Goal: Check status: Check status

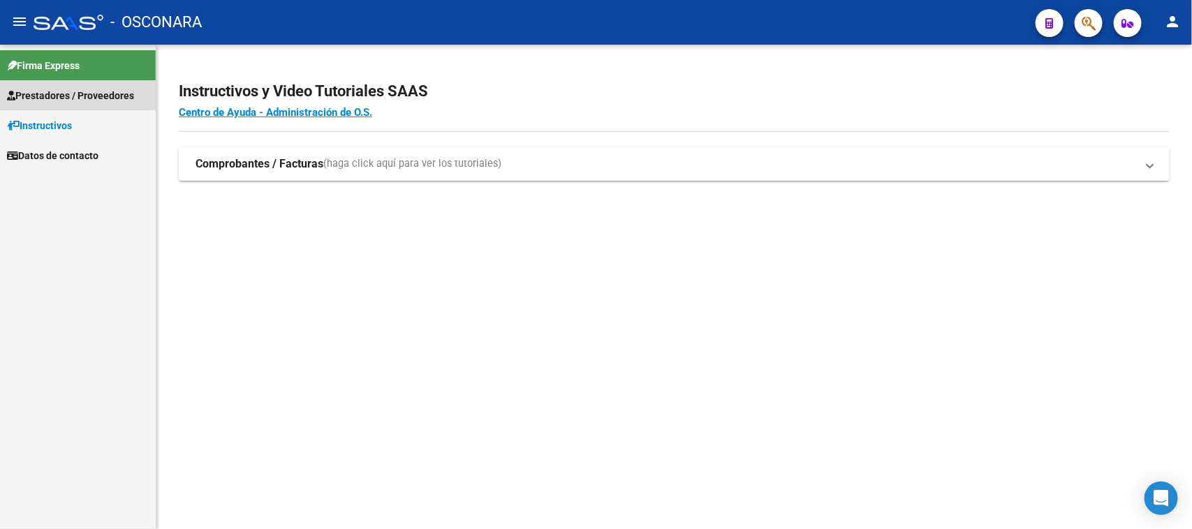
click at [75, 91] on span "Prestadores / Proveedores" at bounding box center [70, 95] width 127 height 15
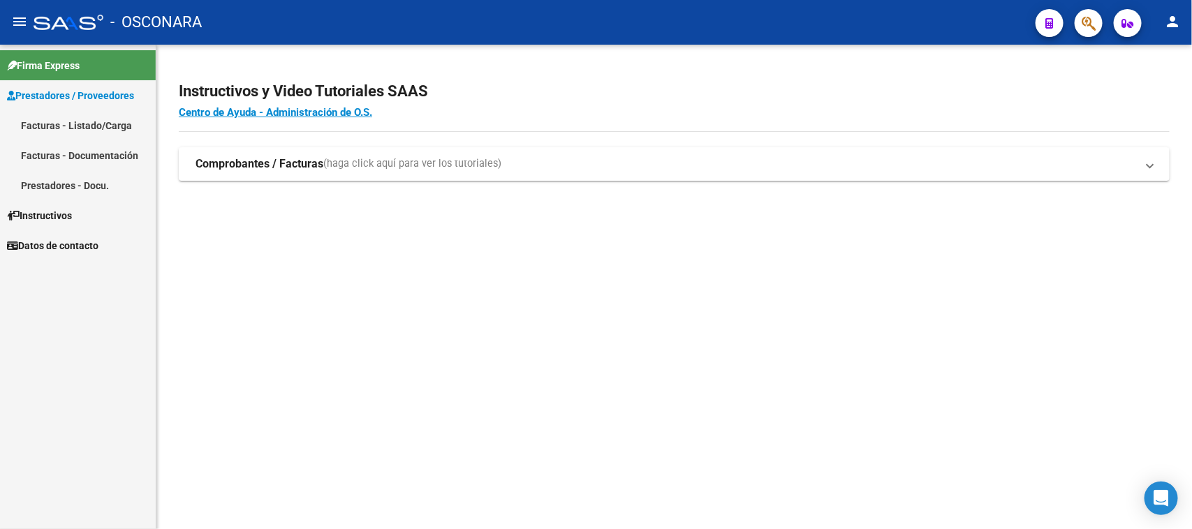
click at [89, 129] on link "Facturas - Listado/Carga" at bounding box center [78, 125] width 156 height 30
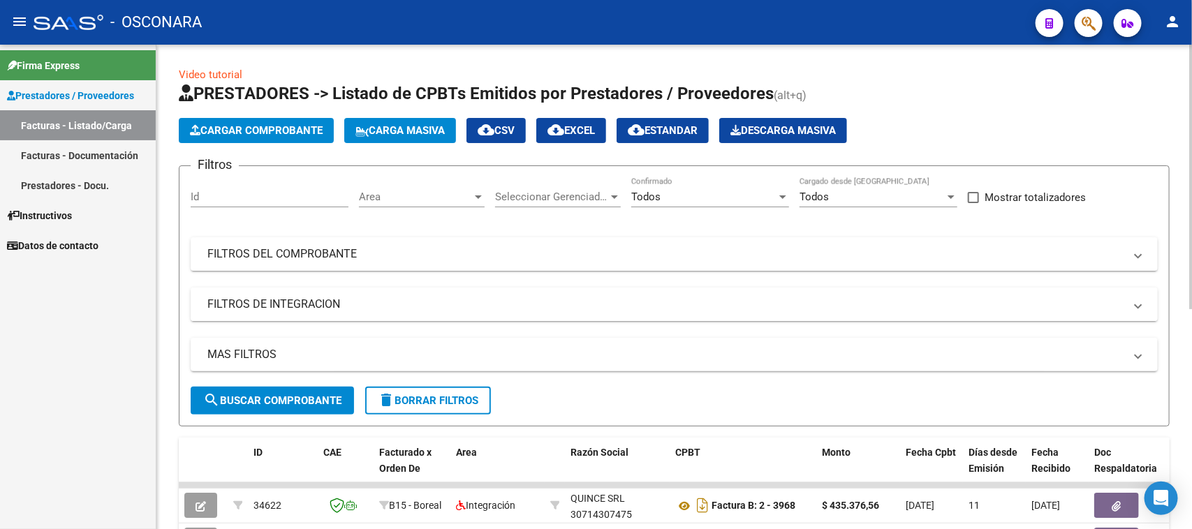
click at [339, 304] on mat-panel-title "FILTROS DE INTEGRACION" at bounding box center [665, 304] width 917 height 15
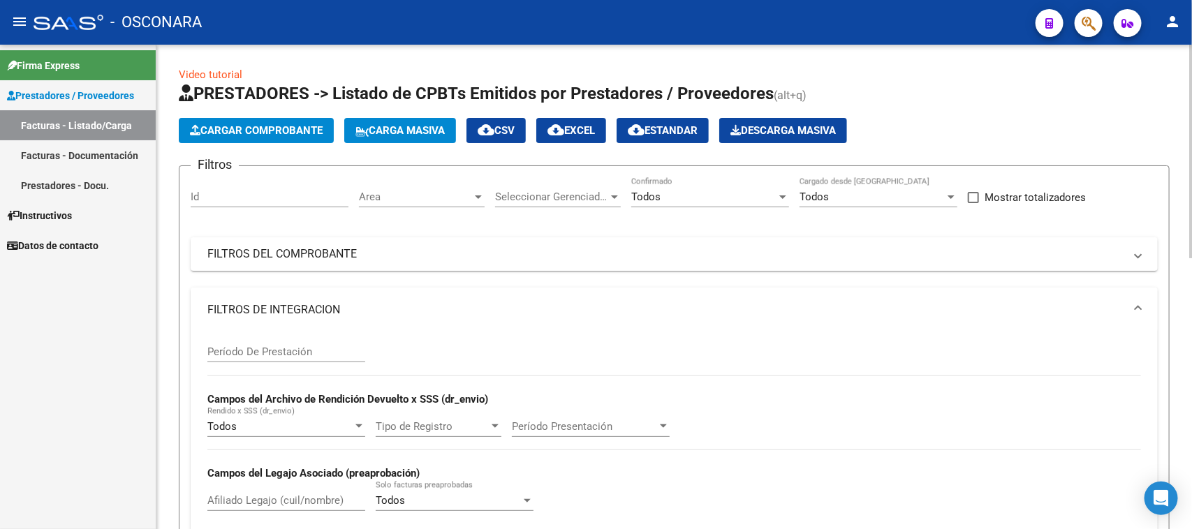
scroll to position [87, 0]
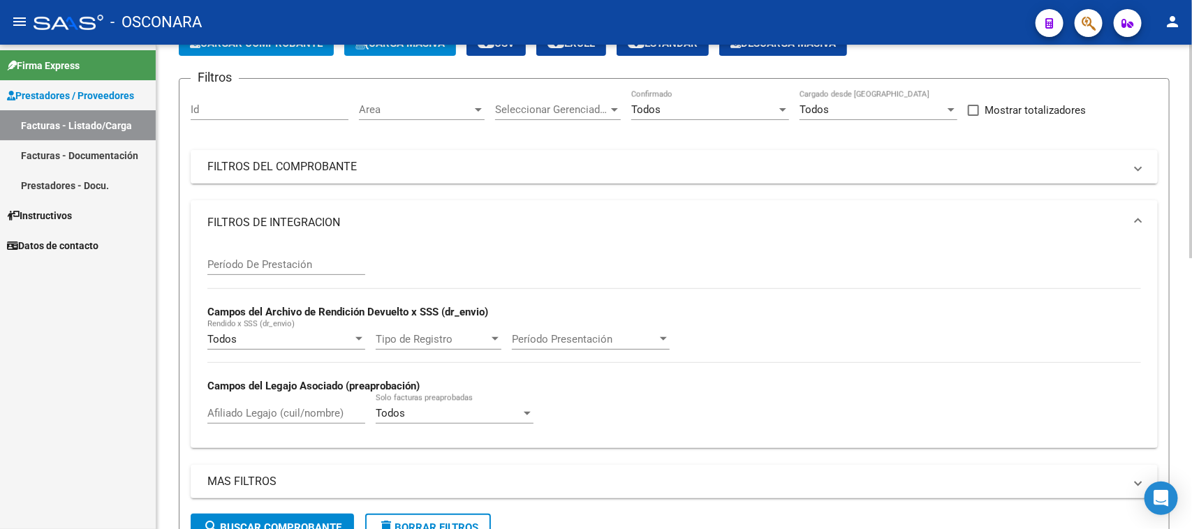
click at [433, 162] on mat-panel-title "FILTROS DEL COMPROBANTE" at bounding box center [665, 166] width 917 height 15
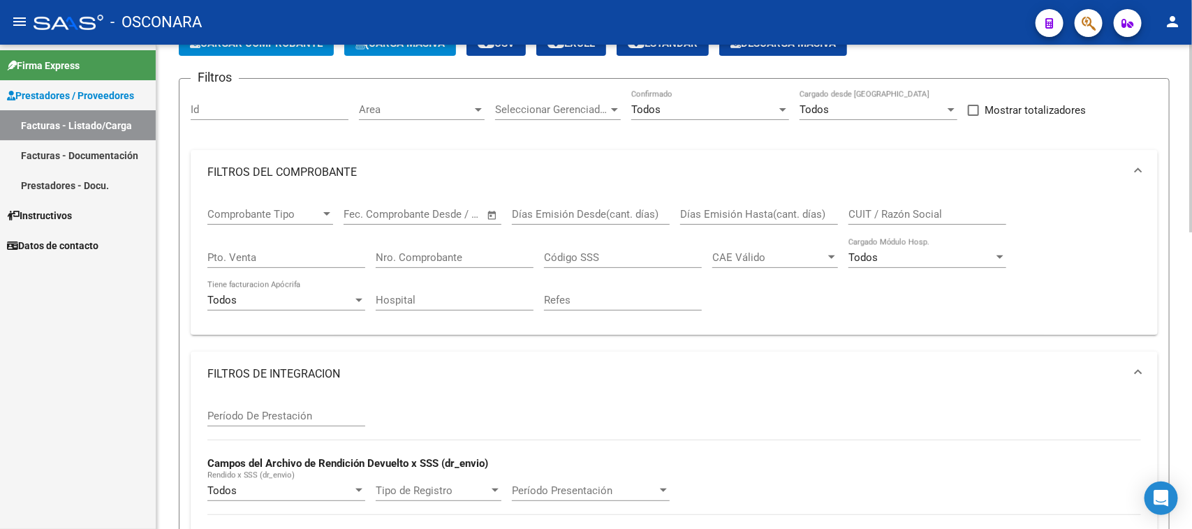
click at [458, 253] on input "Nro. Comprobante" at bounding box center [455, 257] width 158 height 13
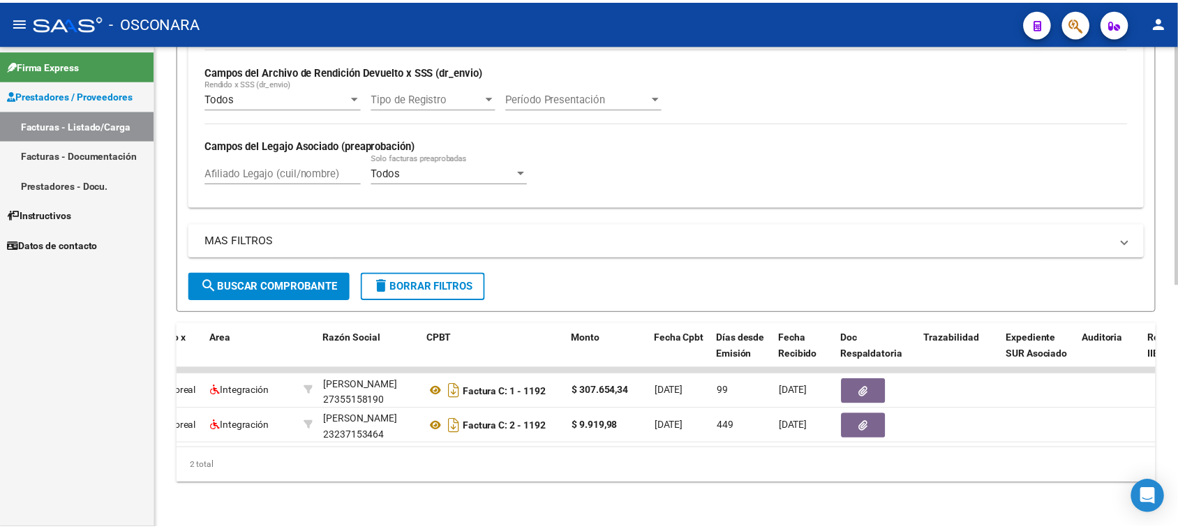
scroll to position [0, 0]
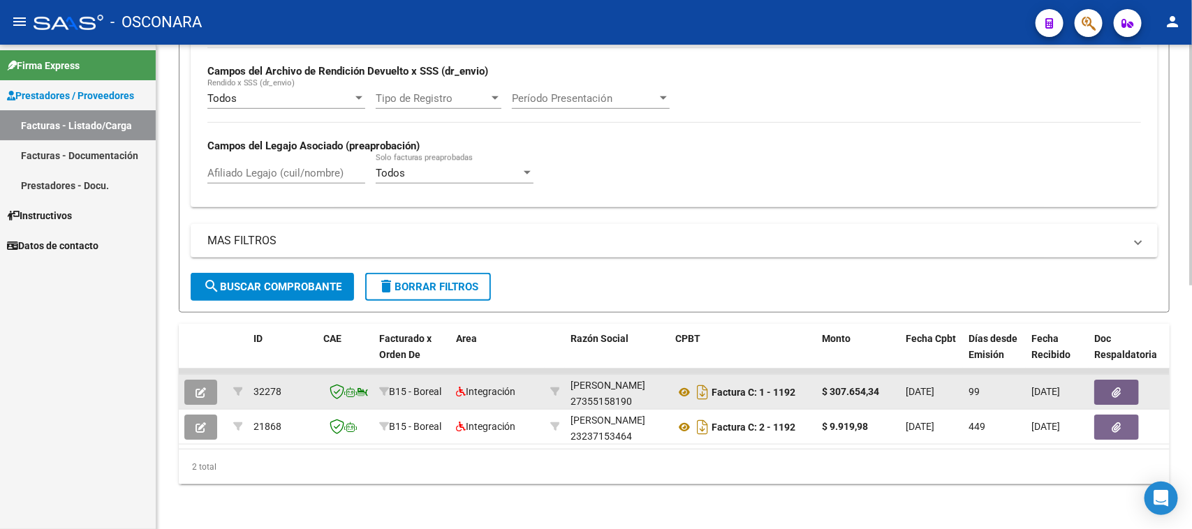
type input "1192"
click at [207, 381] on button "button" at bounding box center [200, 392] width 33 height 25
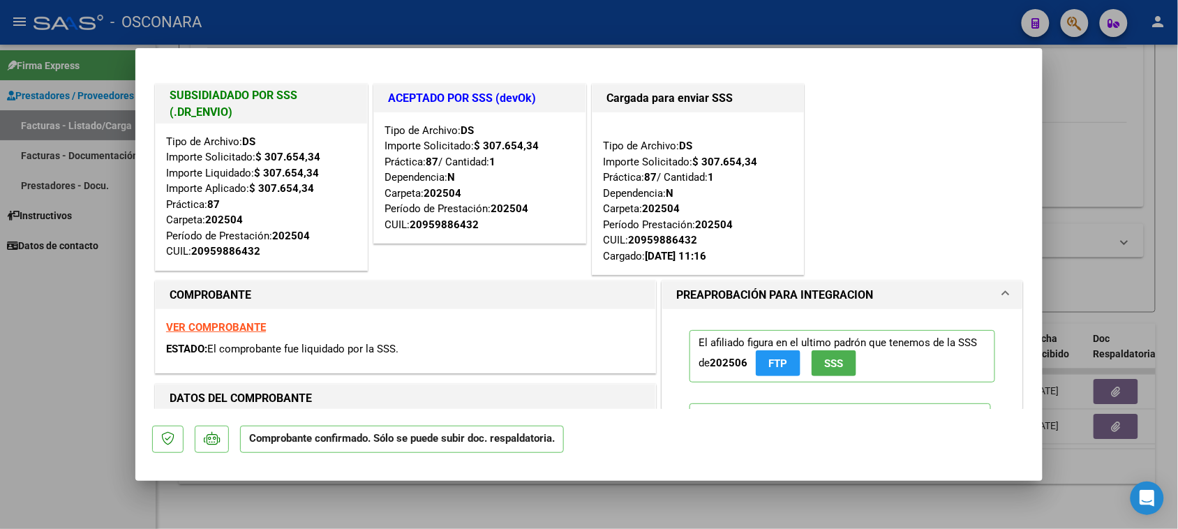
click at [231, 326] on strong "VER COMPROBANTE" at bounding box center [216, 327] width 100 height 13
